Goal: Information Seeking & Learning: Compare options

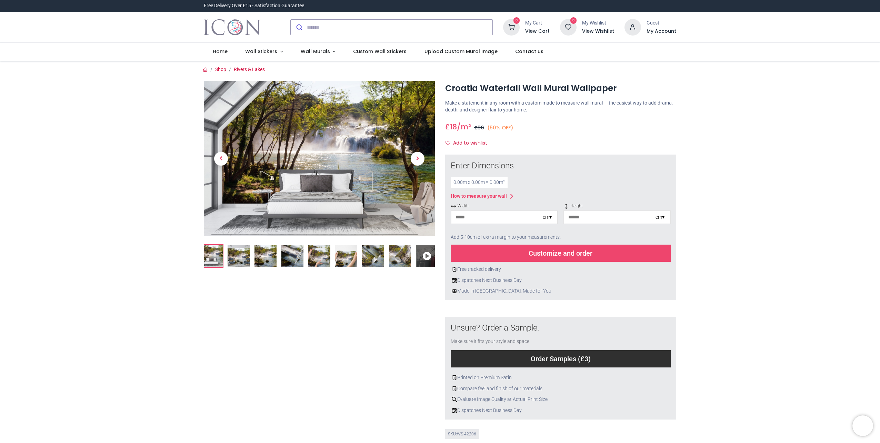
click at [517, 219] on input "number" at bounding box center [496, 217] width 91 height 12
type input "***"
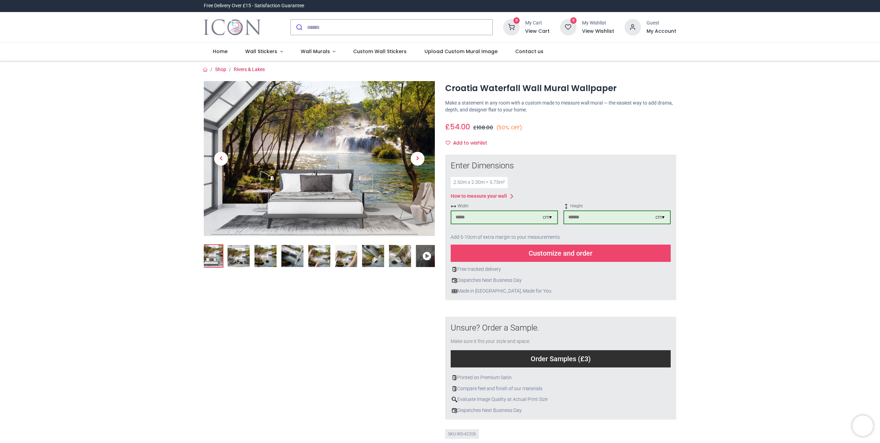
type input "***"
click at [557, 255] on div "Customize and order" at bounding box center [561, 253] width 220 height 17
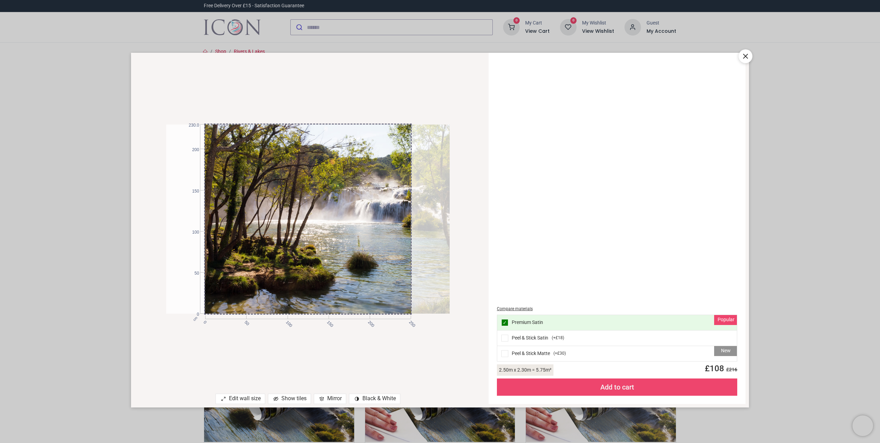
drag, startPoint x: 328, startPoint y: 224, endPoint x: 412, endPoint y: 221, distance: 84.9
click at [412, 221] on div at bounding box center [346, 218] width 283 height 189
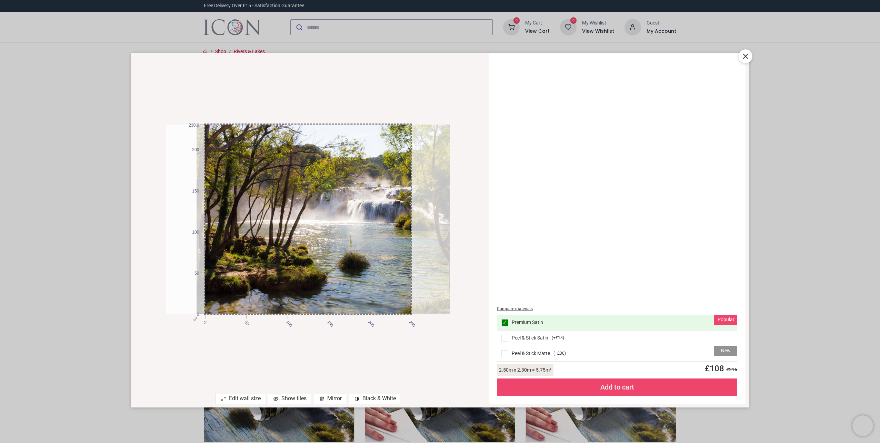
drag, startPoint x: 379, startPoint y: 238, endPoint x: 371, endPoint y: 238, distance: 7.9
click at [371, 238] on div at bounding box center [338, 218] width 283 height 189
click at [747, 56] on icon at bounding box center [746, 56] width 4 height 4
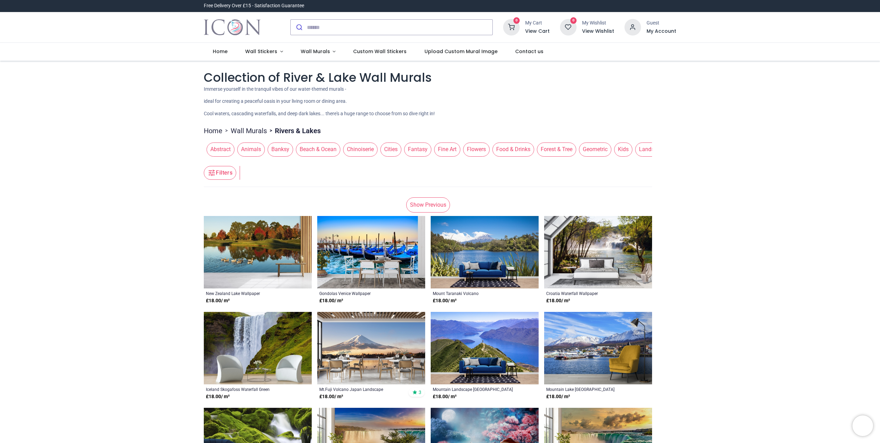
click at [550, 151] on span "Forest & Tree" at bounding box center [556, 149] width 39 height 14
click at [331, 51] on link "Wall Murals" at bounding box center [318, 52] width 53 height 18
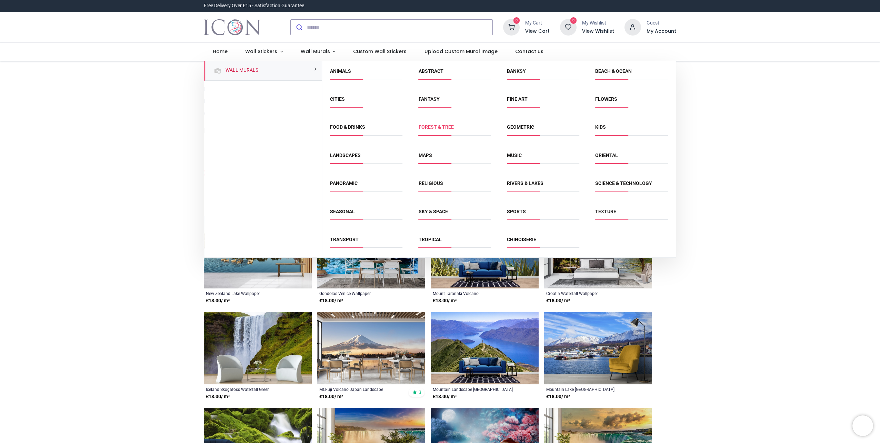
click at [430, 128] on link "Forest & Tree" at bounding box center [436, 127] width 35 height 6
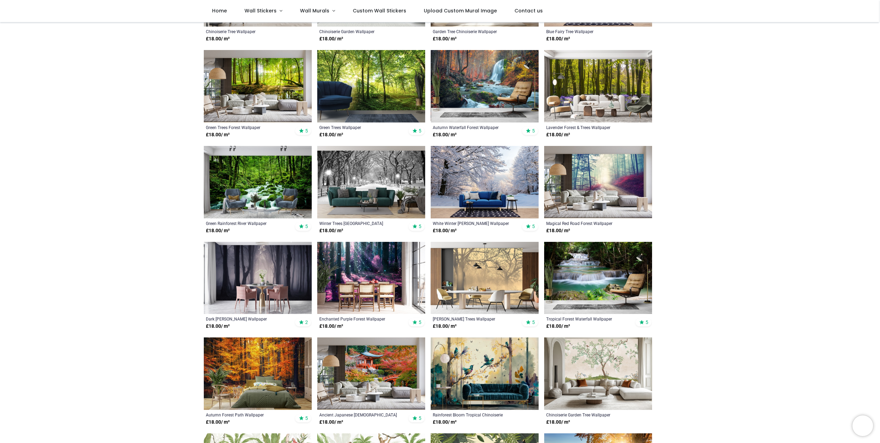
scroll to position [207, 0]
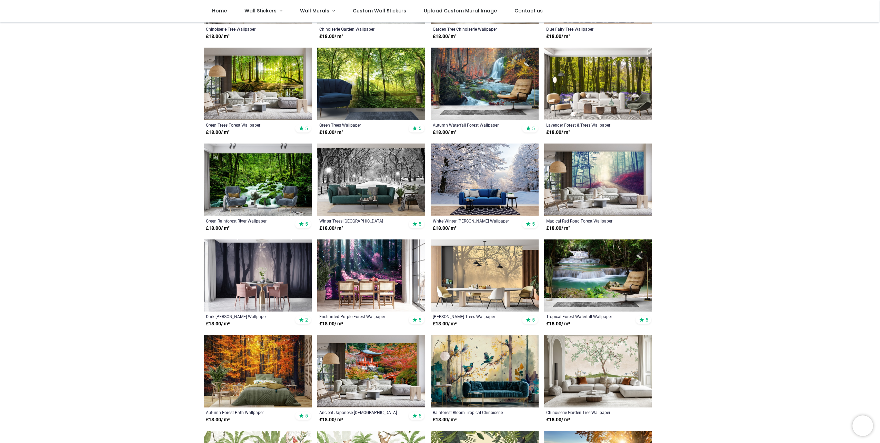
click at [472, 267] on img at bounding box center [485, 275] width 108 height 72
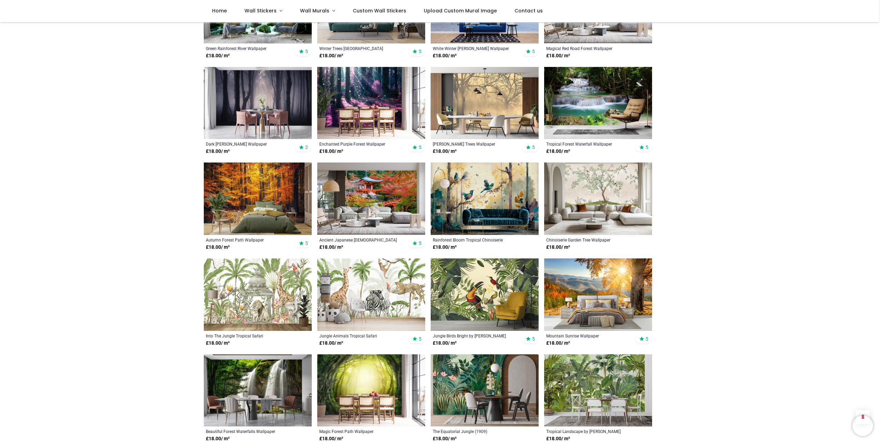
scroll to position [448, 0]
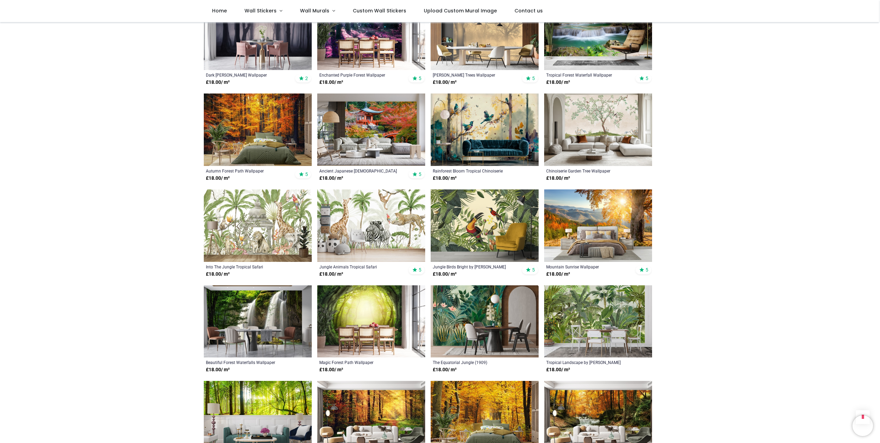
click at [589, 308] on img at bounding box center [598, 321] width 108 height 72
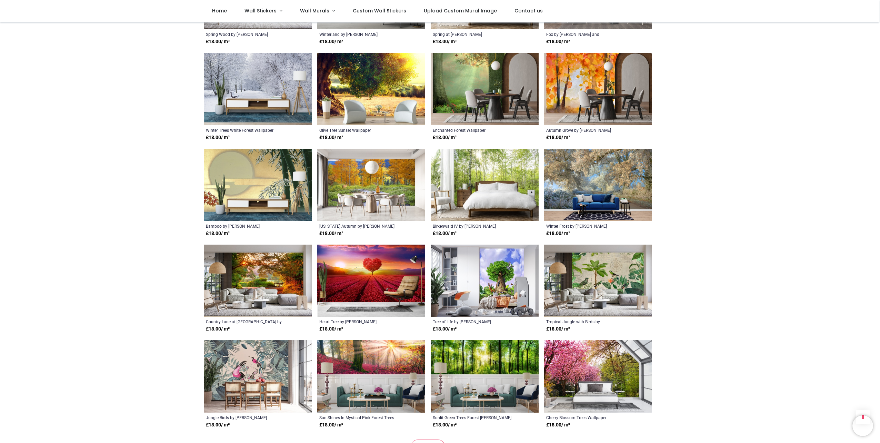
scroll to position [1104, 0]
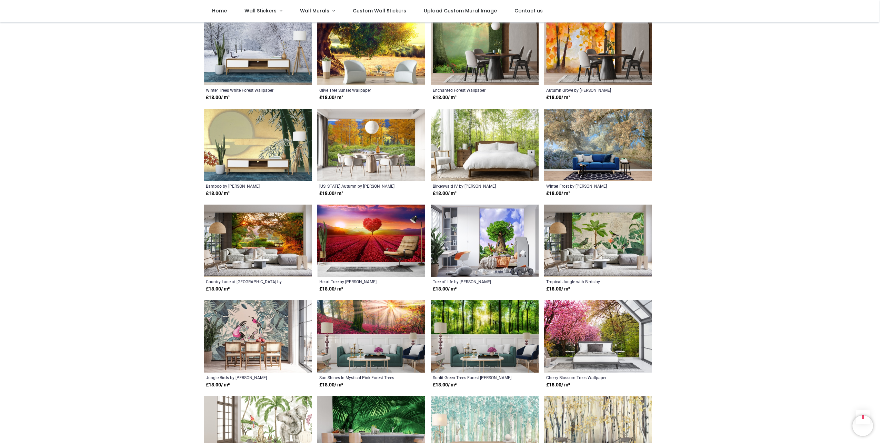
click at [468, 314] on img at bounding box center [485, 336] width 108 height 72
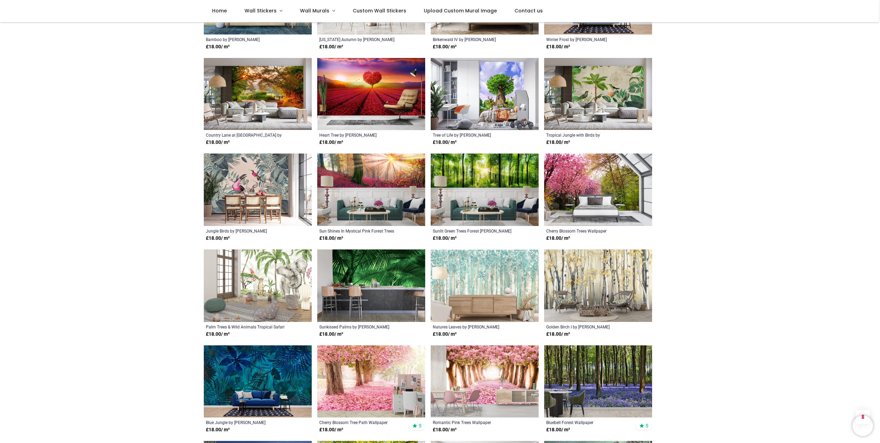
scroll to position [1310, 0]
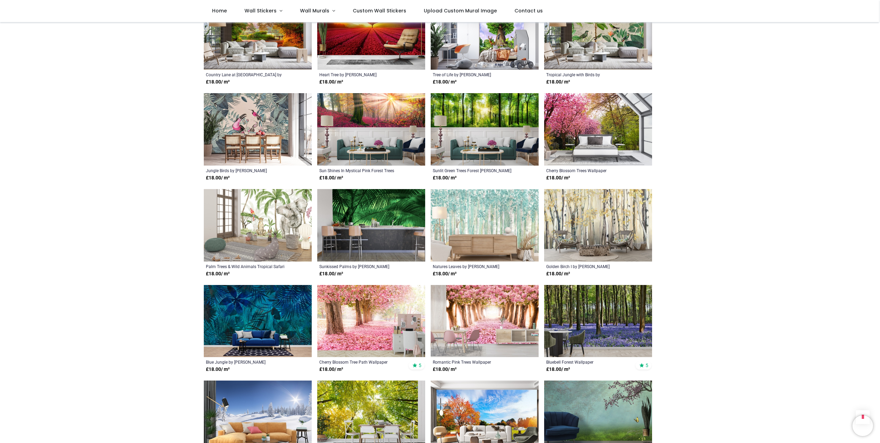
click at [383, 202] on img at bounding box center [371, 225] width 108 height 72
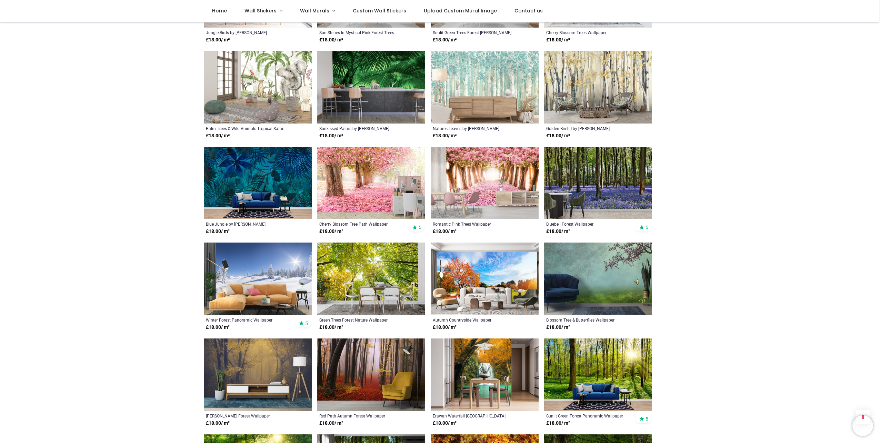
scroll to position [1621, 0]
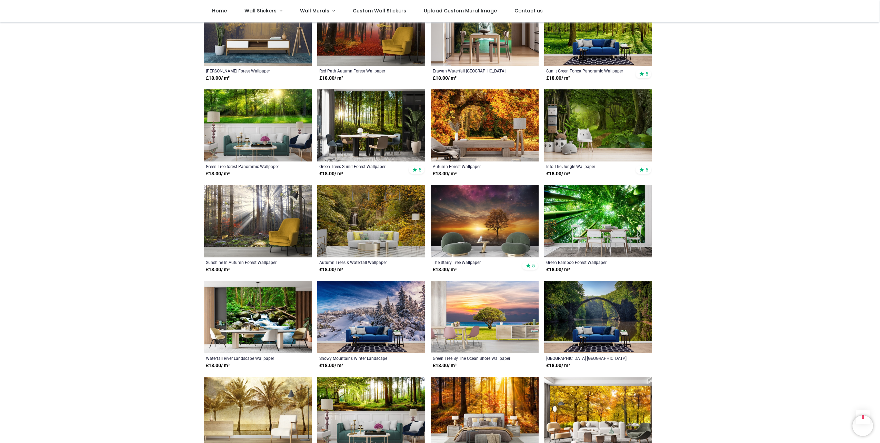
scroll to position [1931, 0]
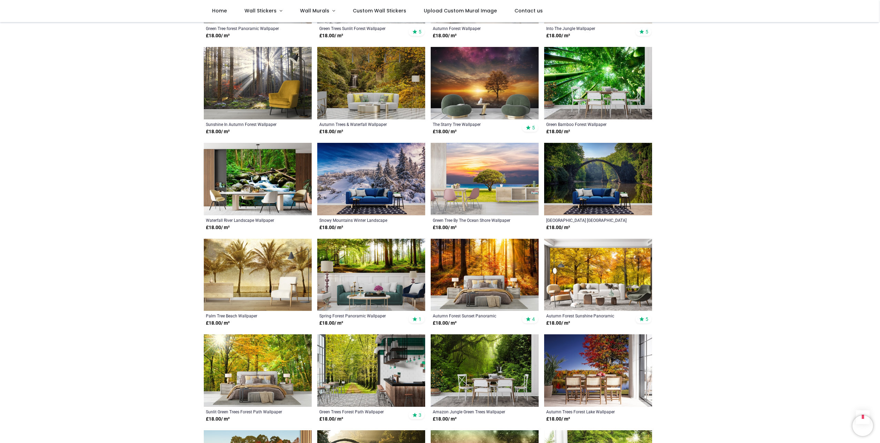
click at [354, 254] on img at bounding box center [371, 275] width 108 height 72
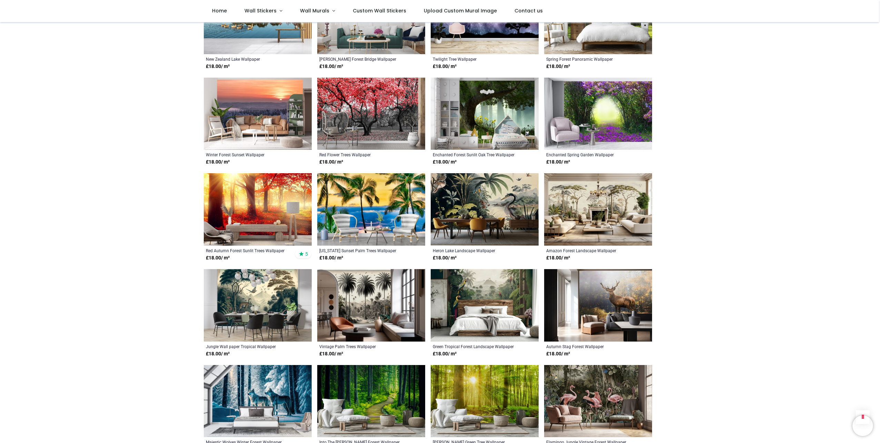
scroll to position [2483, 0]
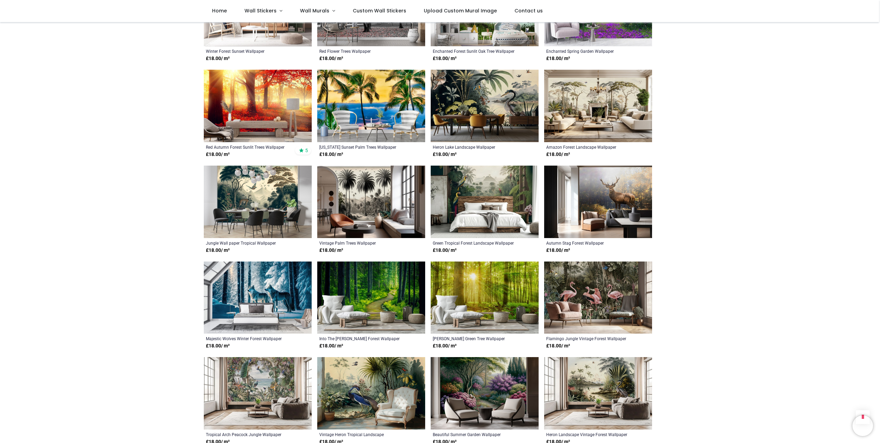
click at [377, 282] on img at bounding box center [371, 297] width 108 height 72
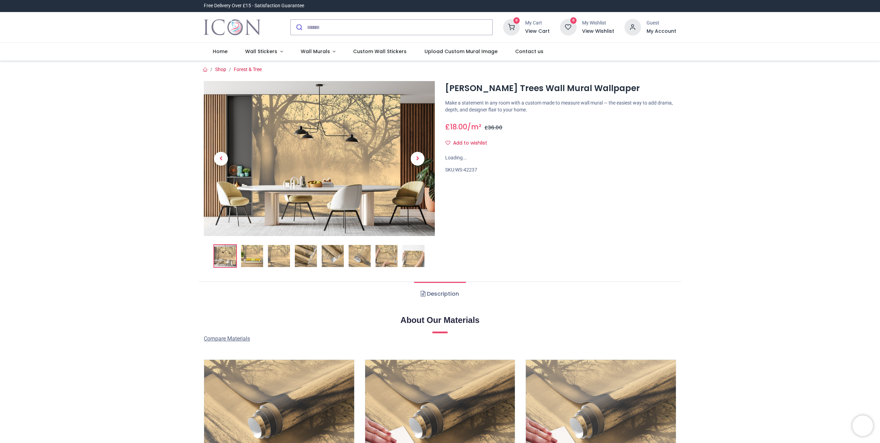
click at [278, 255] on img at bounding box center [279, 256] width 22 height 22
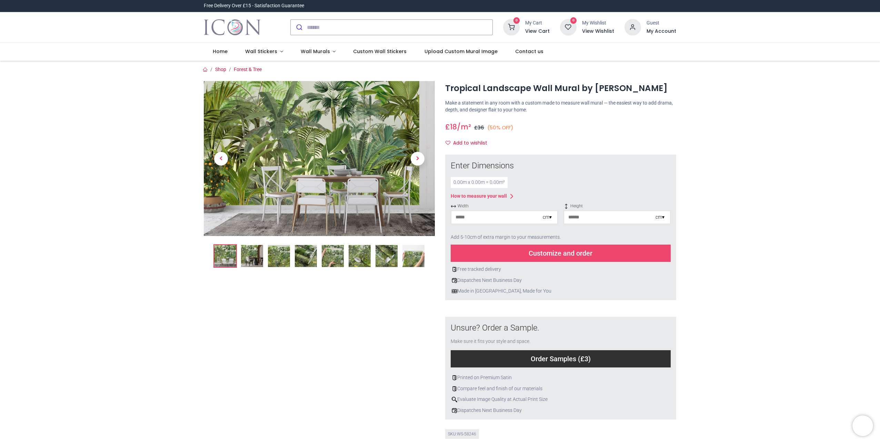
drag, startPoint x: 486, startPoint y: 214, endPoint x: 483, endPoint y: 210, distance: 5.0
click at [486, 213] on input "number" at bounding box center [496, 217] width 91 height 12
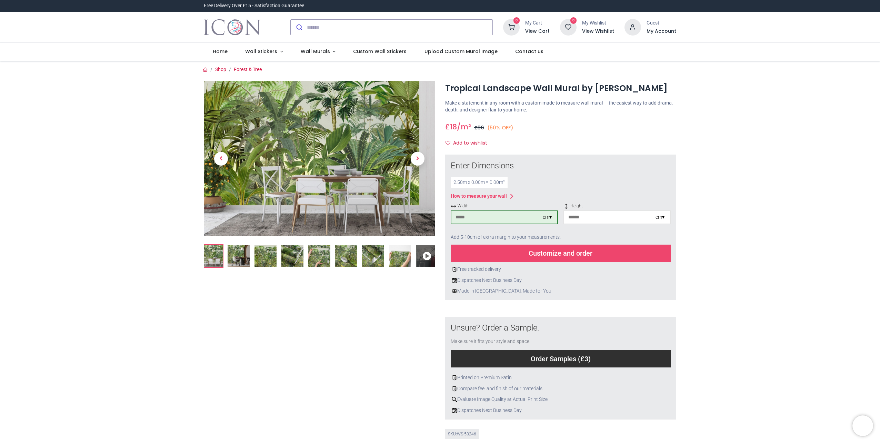
type input "***"
click at [591, 247] on div "Customize and order" at bounding box center [561, 253] width 220 height 17
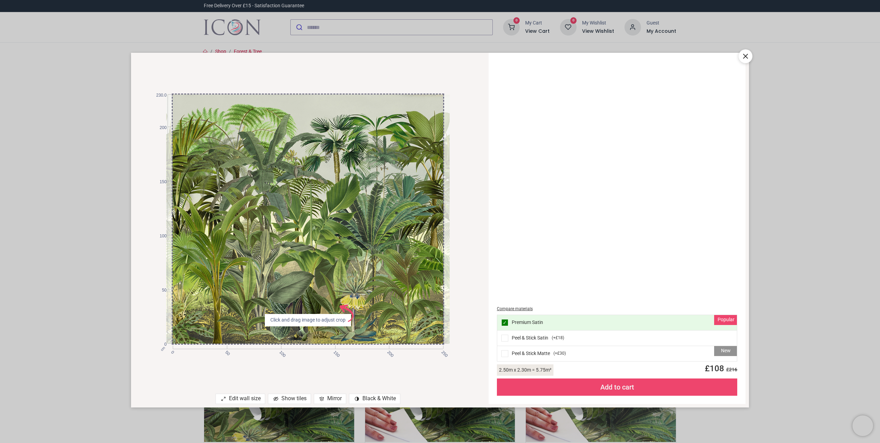
click at [744, 58] on icon at bounding box center [746, 56] width 4 height 4
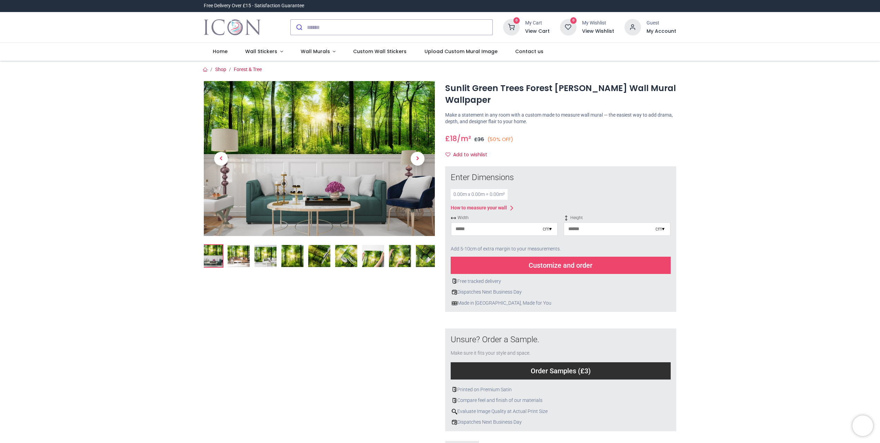
click at [499, 228] on input "number" at bounding box center [496, 229] width 91 height 12
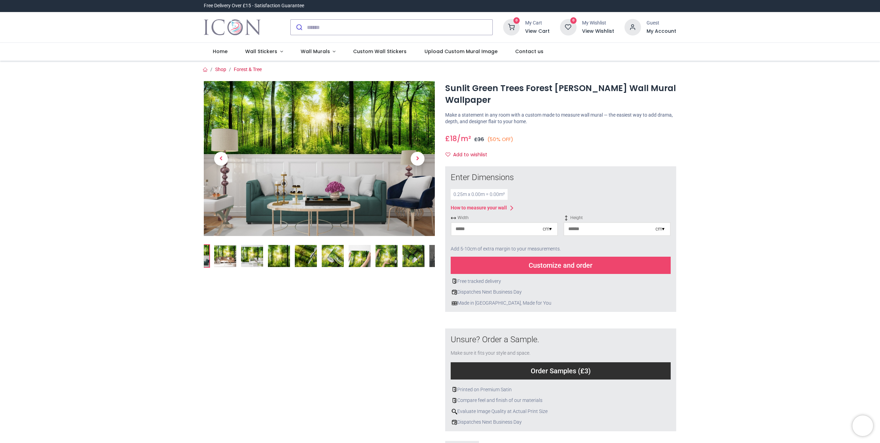
type input "***"
click at [553, 263] on div "Customize and order" at bounding box center [561, 265] width 220 height 17
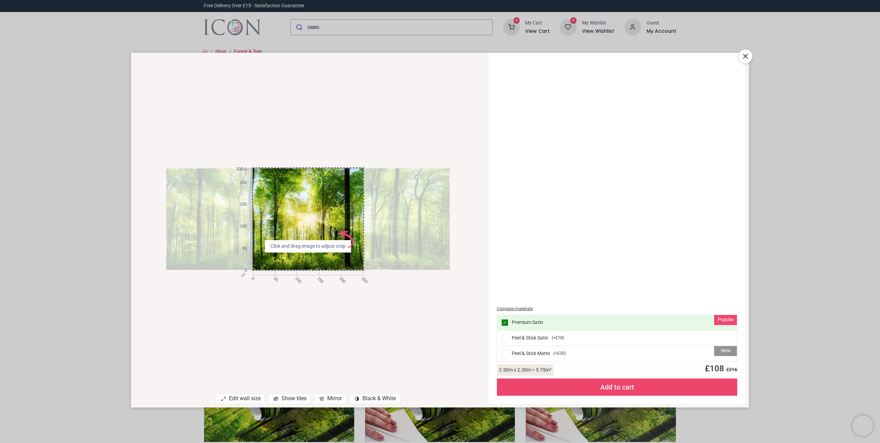
click at [746, 57] on icon at bounding box center [746, 56] width 4 height 4
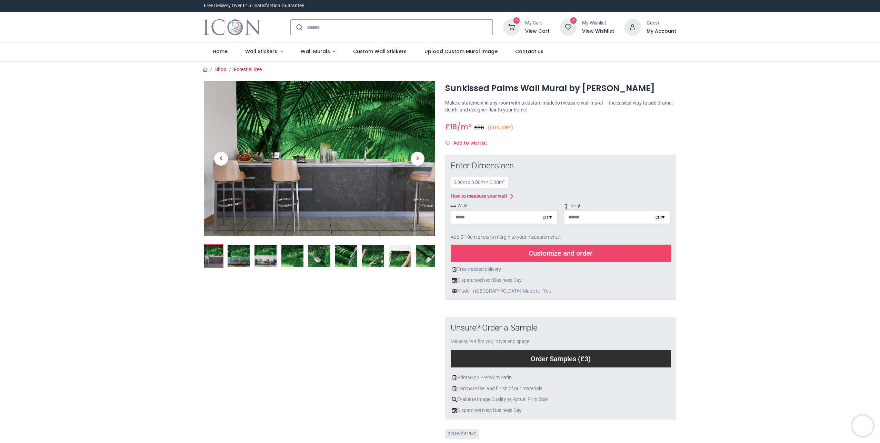
click at [511, 217] on input "number" at bounding box center [496, 217] width 91 height 12
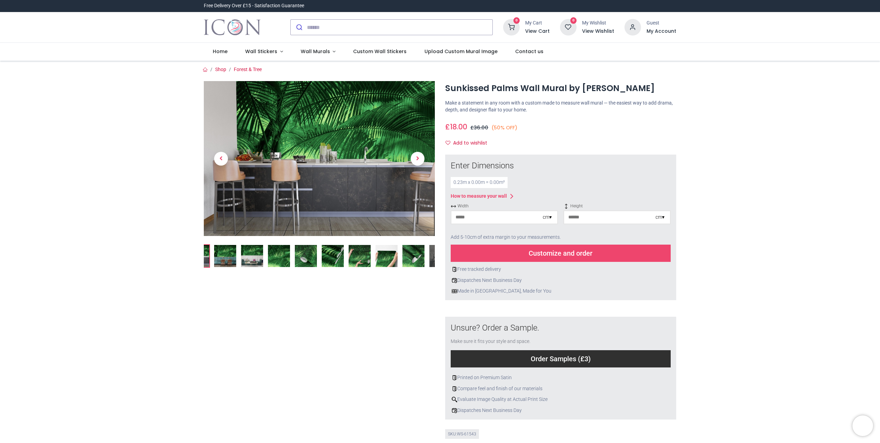
click at [511, 216] on input "**" at bounding box center [496, 217] width 91 height 12
type input "***"
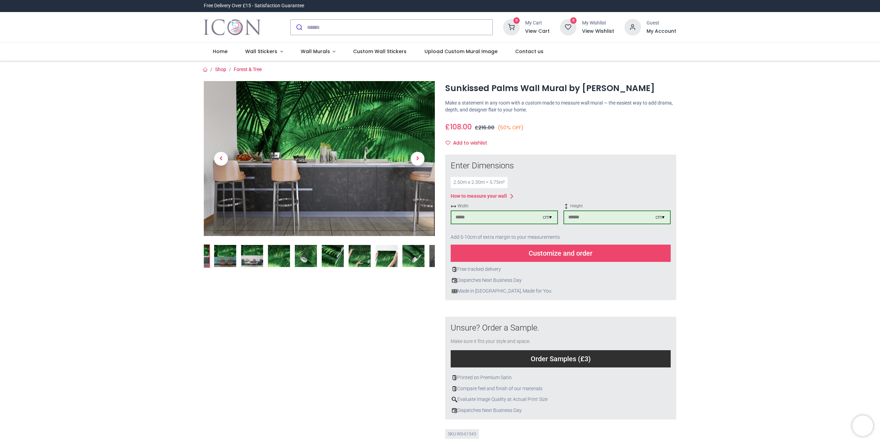
click at [587, 252] on div "Customize and order" at bounding box center [561, 253] width 220 height 17
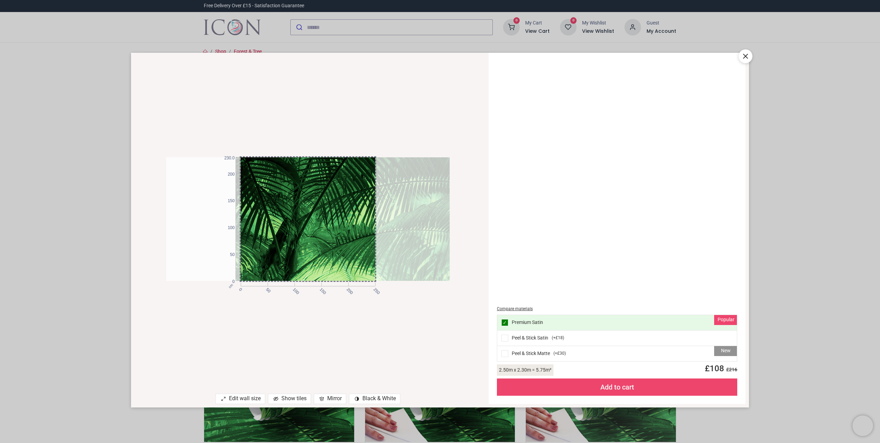
drag, startPoint x: 295, startPoint y: 211, endPoint x: 437, endPoint y: 208, distance: 142.8
click at [437, 208] on div at bounding box center [377, 218] width 283 height 123
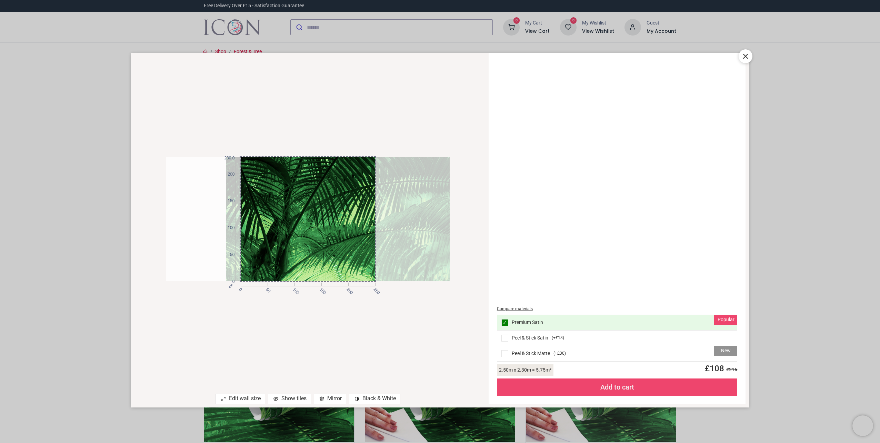
drag, startPoint x: 321, startPoint y: 237, endPoint x: 312, endPoint y: 238, distance: 9.3
click at [312, 238] on div at bounding box center [367, 218] width 283 height 123
click at [747, 56] on icon at bounding box center [745, 56] width 8 height 8
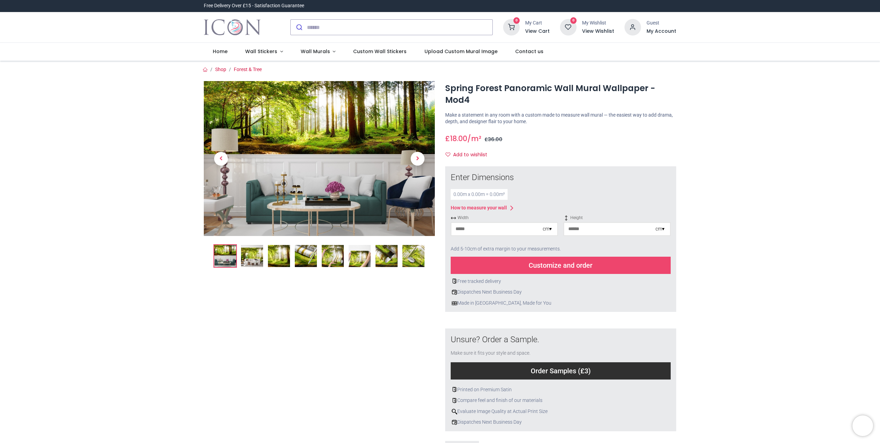
click at [528, 227] on input "number" at bounding box center [496, 229] width 91 height 12
type input "***"
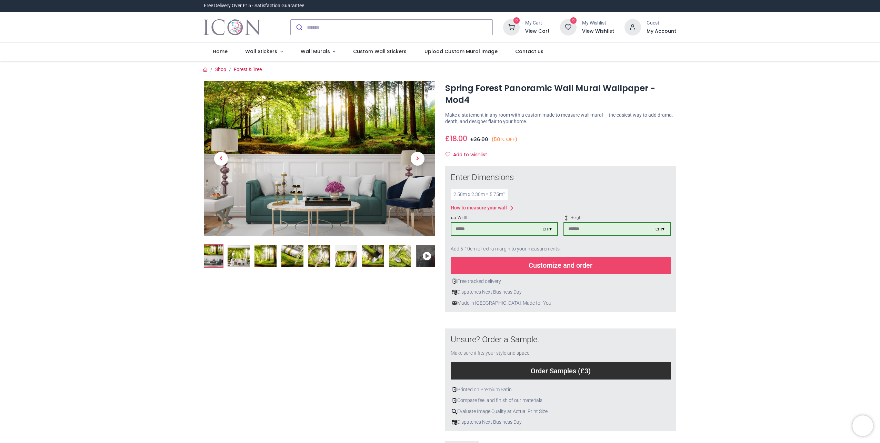
type input "***"
click at [566, 265] on div "Customize and order" at bounding box center [561, 265] width 220 height 17
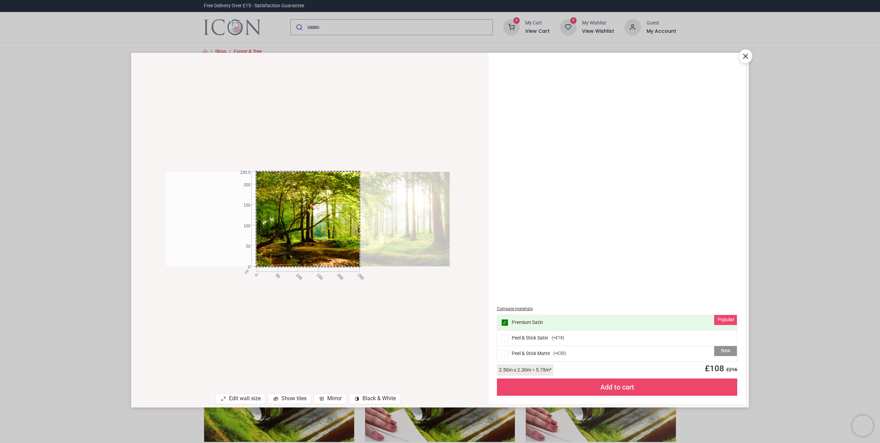
drag, startPoint x: 317, startPoint y: 216, endPoint x: 419, endPoint y: 221, distance: 101.9
click at [419, 221] on div at bounding box center [397, 219] width 283 height 94
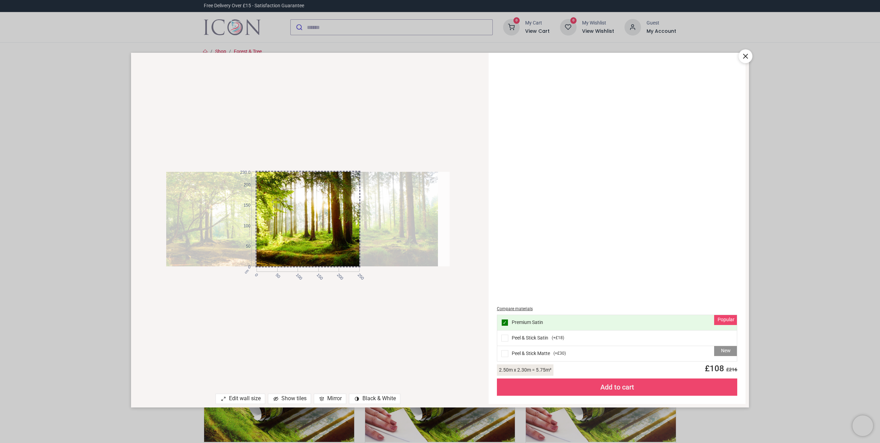
drag, startPoint x: 316, startPoint y: 227, endPoint x: 215, endPoint y: 225, distance: 101.1
click at [215, 225] on div at bounding box center [295, 219] width 283 height 94
click at [745, 57] on icon at bounding box center [746, 56] width 4 height 4
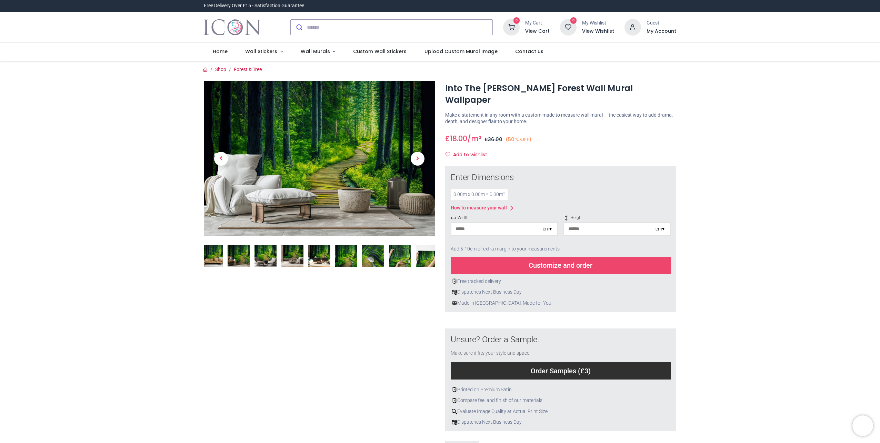
click at [516, 223] on input "number" at bounding box center [496, 229] width 91 height 12
type input "***"
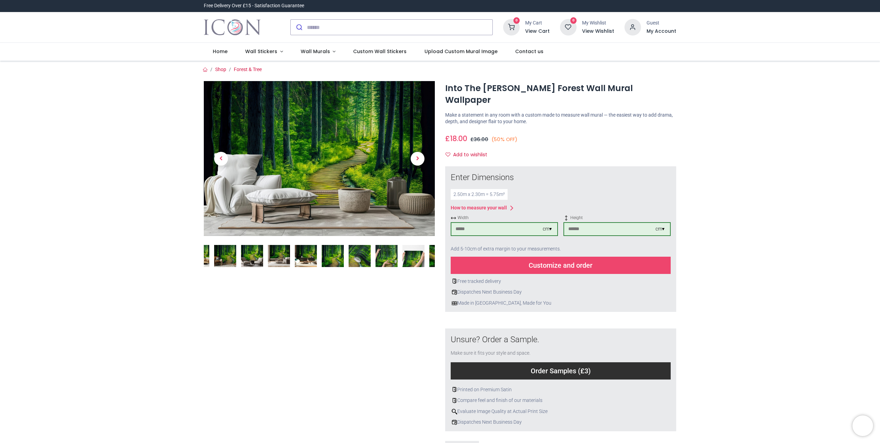
type input "***"
click at [586, 274] on div "Free tracked delivery Dispatches Next Business Day Made in [GEOGRAPHIC_DATA], M…" at bounding box center [561, 290] width 220 height 33
click at [582, 257] on div "Customize and order" at bounding box center [561, 265] width 220 height 17
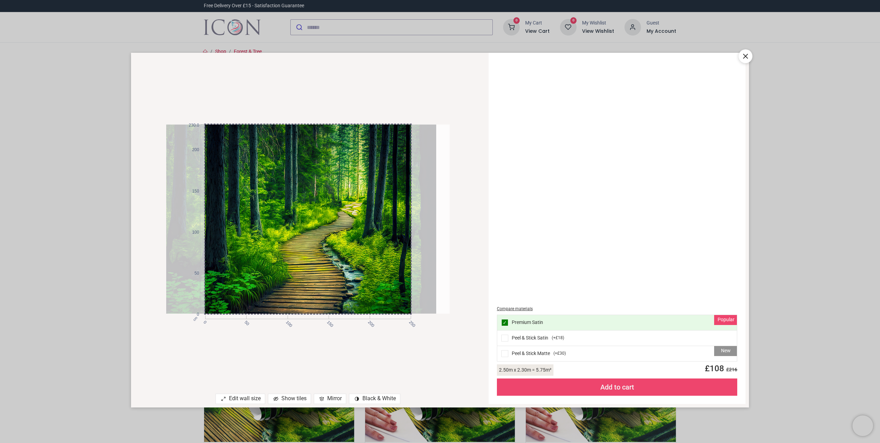
drag, startPoint x: 341, startPoint y: 191, endPoint x: 327, endPoint y: 192, distance: 13.5
click at [327, 192] on div at bounding box center [294, 218] width 283 height 189
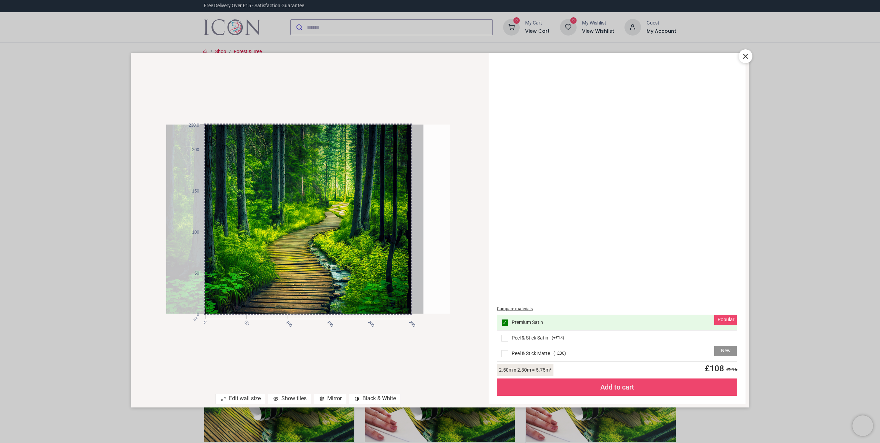
drag, startPoint x: 327, startPoint y: 192, endPoint x: 315, endPoint y: 192, distance: 12.8
click at [315, 192] on div at bounding box center [281, 218] width 283 height 189
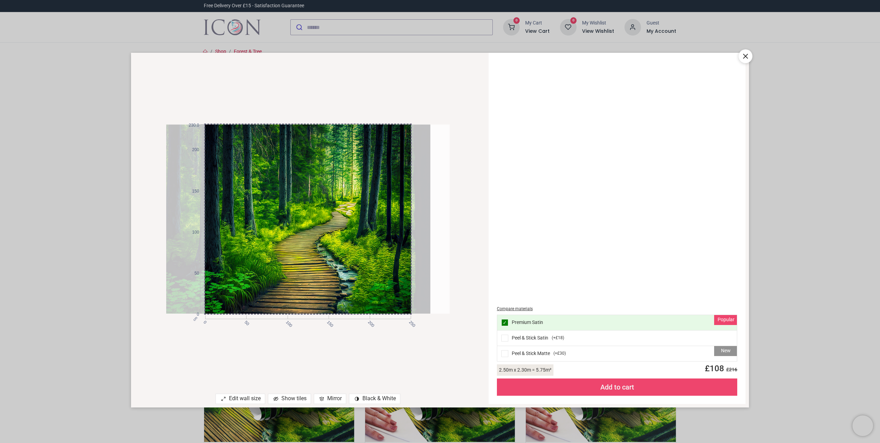
drag, startPoint x: 315, startPoint y: 192, endPoint x: 321, endPoint y: 193, distance: 7.0
click at [321, 193] on div at bounding box center [288, 218] width 283 height 189
click at [748, 57] on icon at bounding box center [745, 56] width 8 height 8
